Goal: Task Accomplishment & Management: Manage account settings

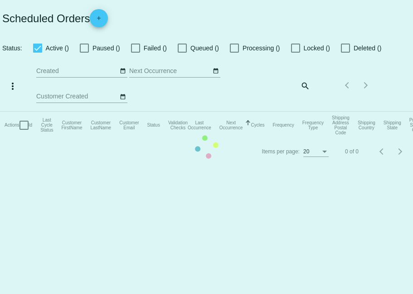
checkbox input "false"
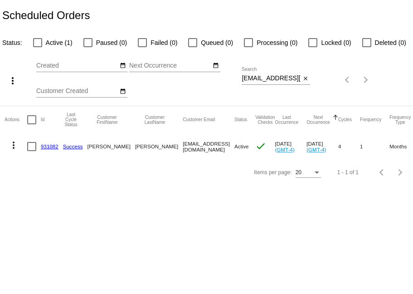
click at [276, 76] on input "larryjulien@yahoo.com" at bounding box center [271, 78] width 59 height 7
paste input "trsh050256@gmail"
type input "[EMAIL_ADDRESS][DOMAIN_NAME]"
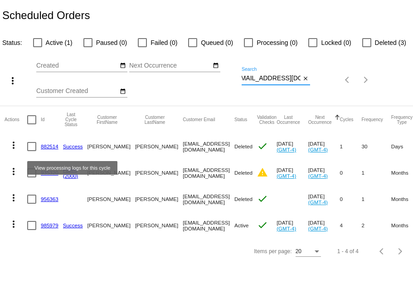
scroll to position [0, 0]
click at [74, 148] on link "Success" at bounding box center [73, 146] width 20 height 6
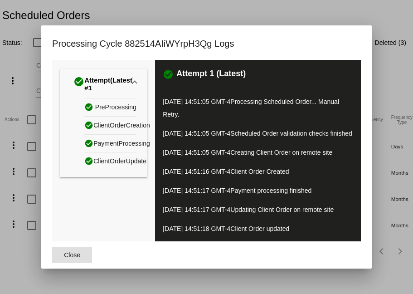
click at [75, 164] on div "check_circle PreProcessing check_circle ClientOrderCreation check_circle Paymen…" at bounding box center [104, 137] width 88 height 79
click at [73, 258] on span "Close" at bounding box center [72, 254] width 16 height 7
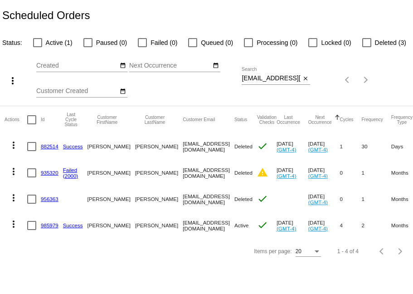
click at [47, 146] on link "882514" at bounding box center [50, 146] width 18 height 6
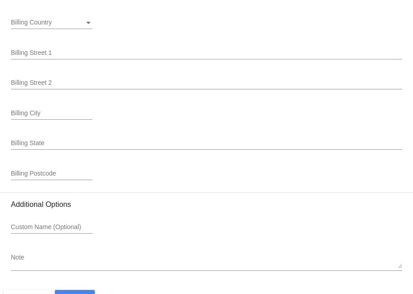
scroll to position [1303, 0]
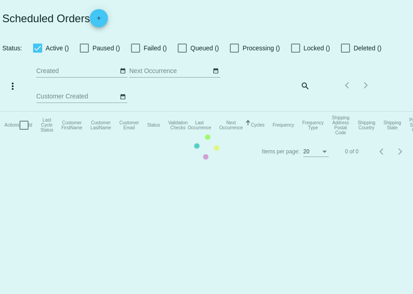
checkbox input "false"
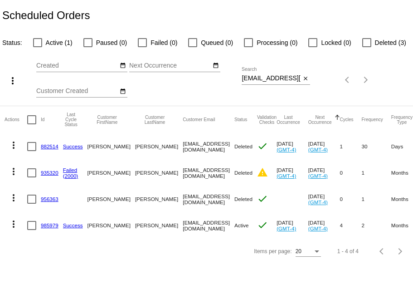
click at [51, 224] on link "985979" at bounding box center [50, 225] width 18 height 6
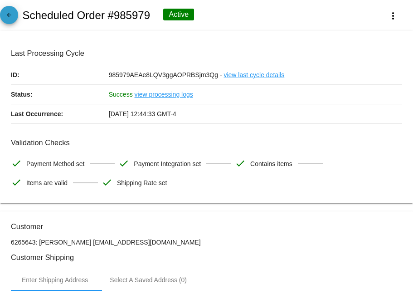
click at [4, 18] on mat-icon "arrow_back" at bounding box center [9, 17] width 11 height 11
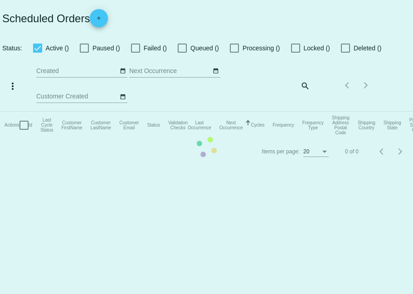
checkbox input "false"
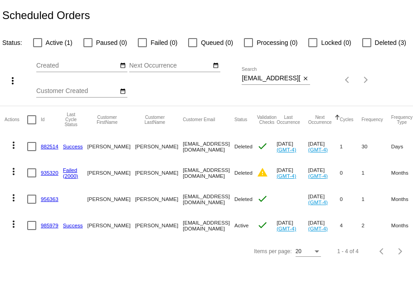
drag, startPoint x: 144, startPoint y: 226, endPoint x: 200, endPoint y: 225, distance: 55.8
click at [200, 225] on mat-row "more_vert 985979 Success Patricia Moore trsh050256@gmail.com Active check Aug 2…" at bounding box center [329, 225] width 649 height 26
copy mat-row "[EMAIL_ADDRESS][DOMAIN_NAME]"
click at [188, 259] on div "Items per page: 20 1 - 4 of 4" at bounding box center [206, 250] width 413 height 25
click at [34, 224] on div at bounding box center [31, 225] width 9 height 9
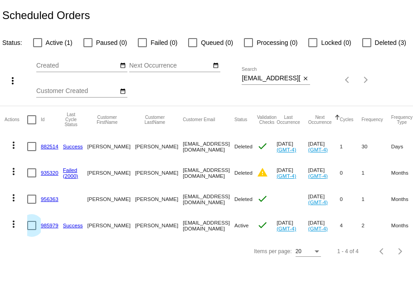
click at [32, 230] on input "checkbox" at bounding box center [31, 230] width 0 height 0
checkbox input "true"
click at [49, 227] on link "985979" at bounding box center [50, 225] width 18 height 6
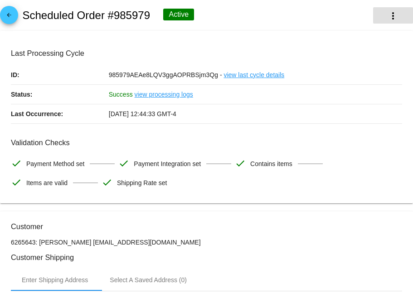
click at [399, 17] on button "more_vert" at bounding box center [393, 15] width 40 height 16
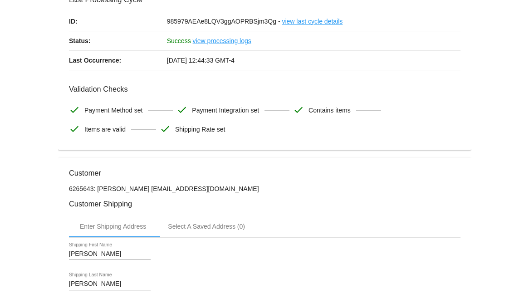
scroll to position [40, 0]
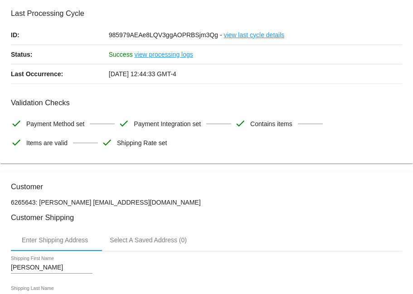
click at [44, 188] on h3 "Customer" at bounding box center [206, 186] width 391 height 9
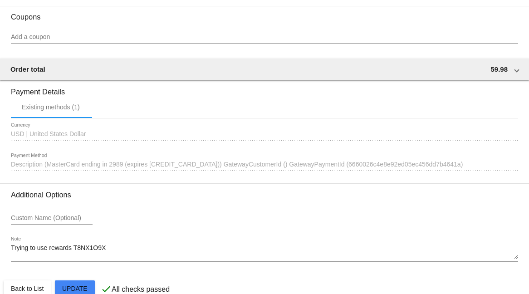
scroll to position [839, 0]
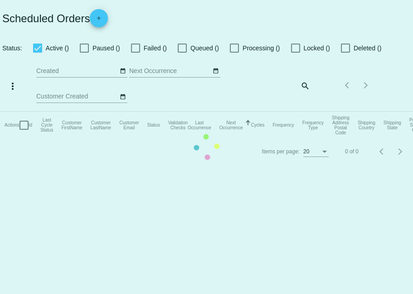
checkbox input "false"
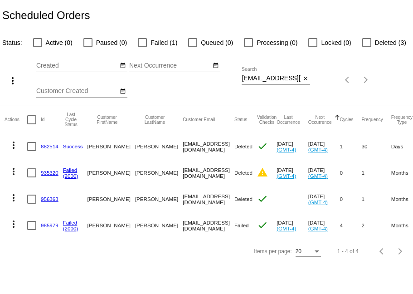
click at [51, 224] on link "985979" at bounding box center [50, 225] width 18 height 6
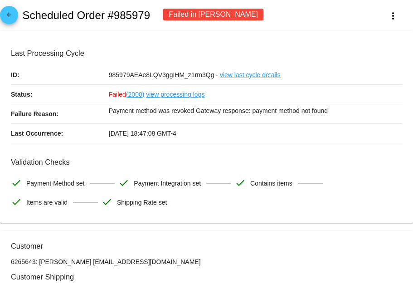
click at [166, 94] on link "view processing logs" at bounding box center [175, 94] width 58 height 19
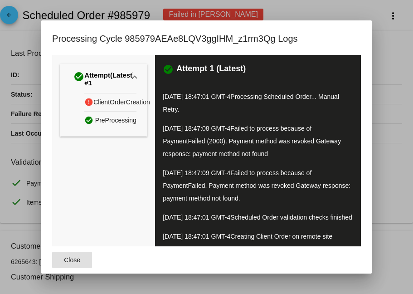
click at [82, 258] on button "Close" at bounding box center [72, 260] width 40 height 16
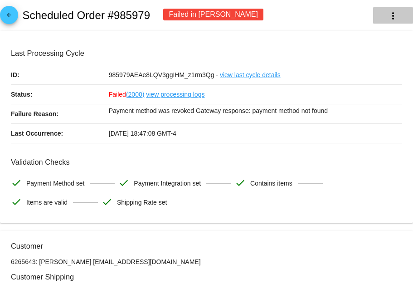
click at [399, 18] on button "more_vert" at bounding box center [393, 15] width 40 height 16
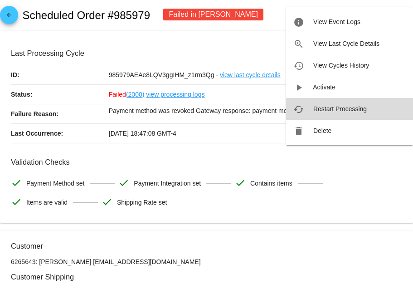
click at [341, 104] on button "cached Restart Processing" at bounding box center [349, 109] width 127 height 22
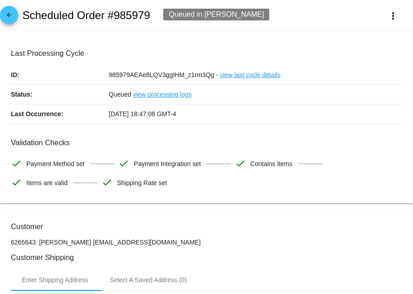
click at [176, 96] on link "view processing logs" at bounding box center [162, 94] width 58 height 19
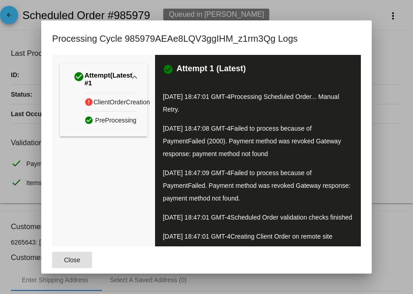
click at [79, 256] on span "Close" at bounding box center [72, 259] width 16 height 7
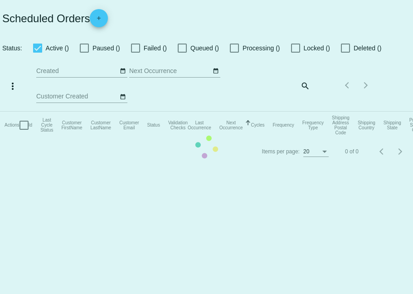
checkbox input "false"
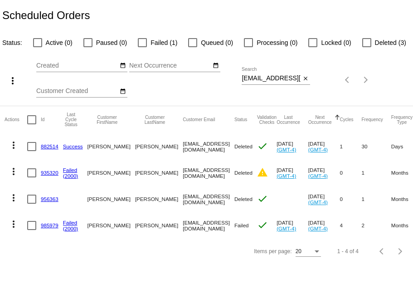
click at [49, 225] on link "985979" at bounding box center [50, 225] width 18 height 6
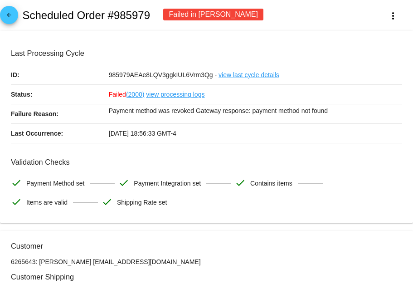
click at [139, 96] on link "(2000)" at bounding box center [135, 94] width 18 height 19
click at [154, 95] on link "view processing logs" at bounding box center [175, 94] width 58 height 19
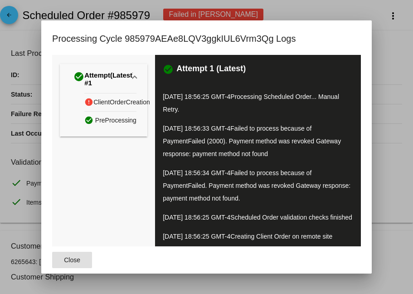
click at [81, 252] on button "Close" at bounding box center [72, 260] width 40 height 16
